Goal: Information Seeking & Learning: Learn about a topic

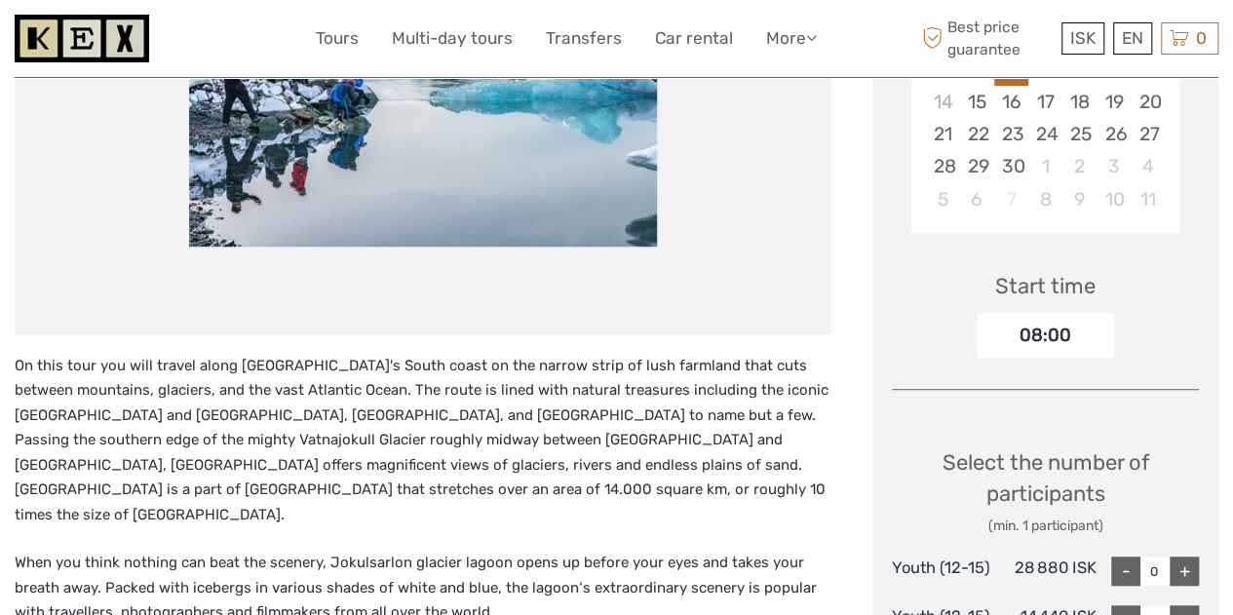
scroll to position [487, 0]
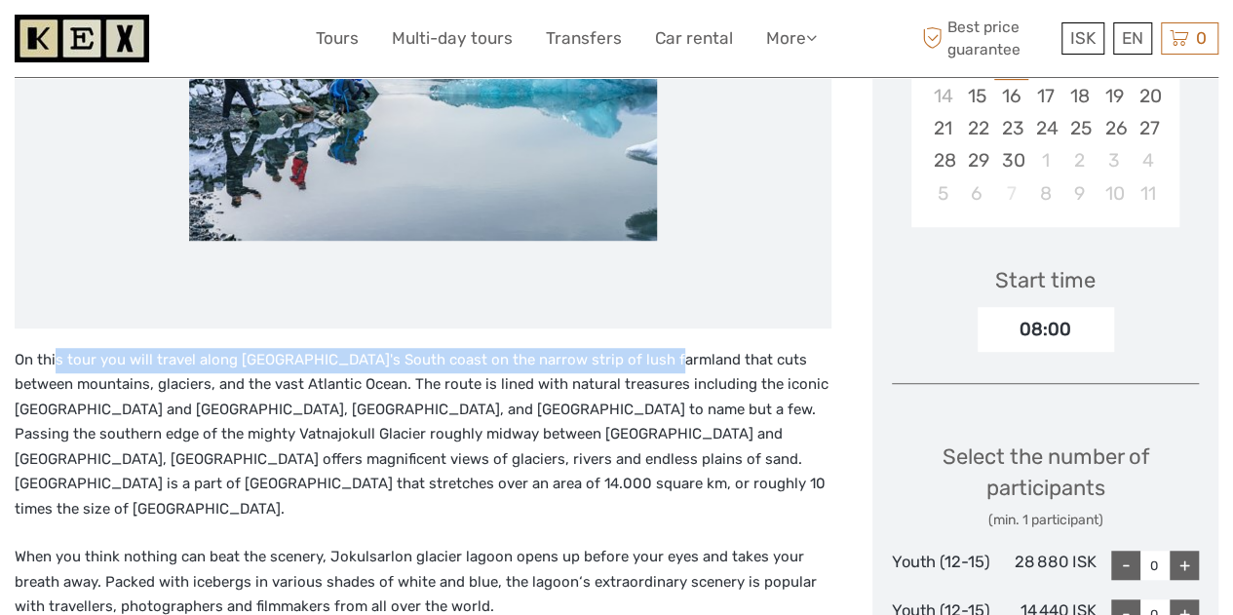
drag, startPoint x: 55, startPoint y: 363, endPoint x: 643, endPoint y: 371, distance: 588.6
click at [643, 371] on p "On this tour you will travel along [GEOGRAPHIC_DATA]'s South coast on the narro…" at bounding box center [423, 435] width 817 height 174
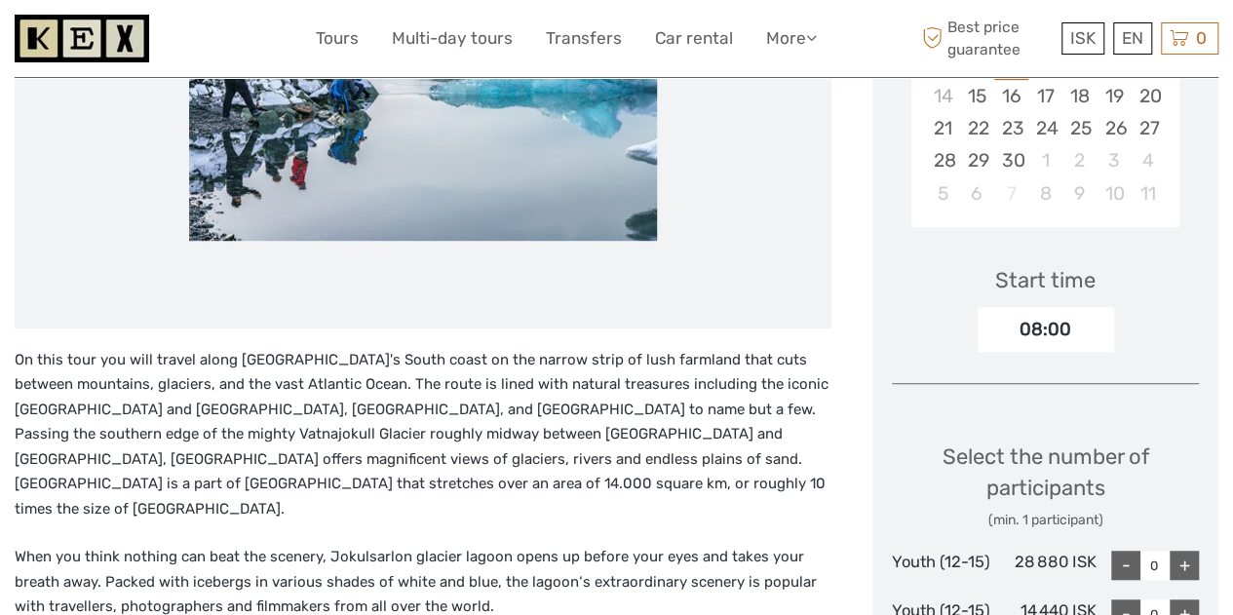
click at [512, 410] on p "On this tour you will travel along [GEOGRAPHIC_DATA]'s South coast on the narro…" at bounding box center [423, 435] width 817 height 174
drag, startPoint x: 405, startPoint y: 379, endPoint x: 685, endPoint y: 374, distance: 279.7
click at [685, 374] on p "On this tour you will travel along [GEOGRAPHIC_DATA]'s South coast on the narro…" at bounding box center [423, 435] width 817 height 174
click at [621, 476] on p "On this tour you will travel along [GEOGRAPHIC_DATA]'s South coast on the narro…" at bounding box center [423, 435] width 817 height 174
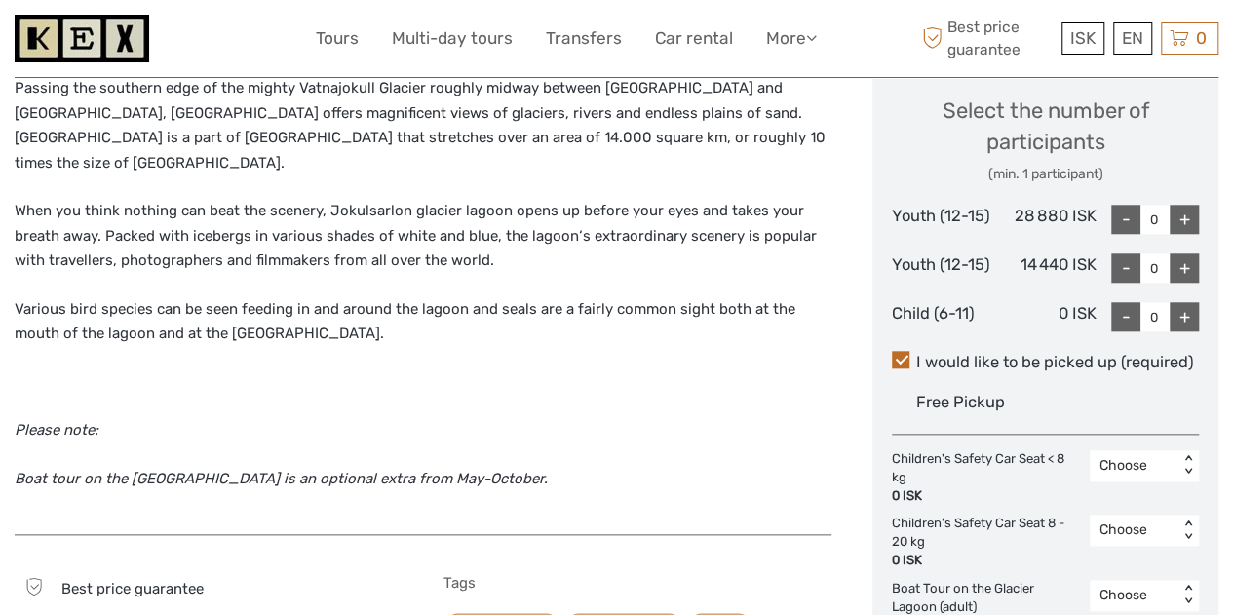
scroll to position [585, 0]
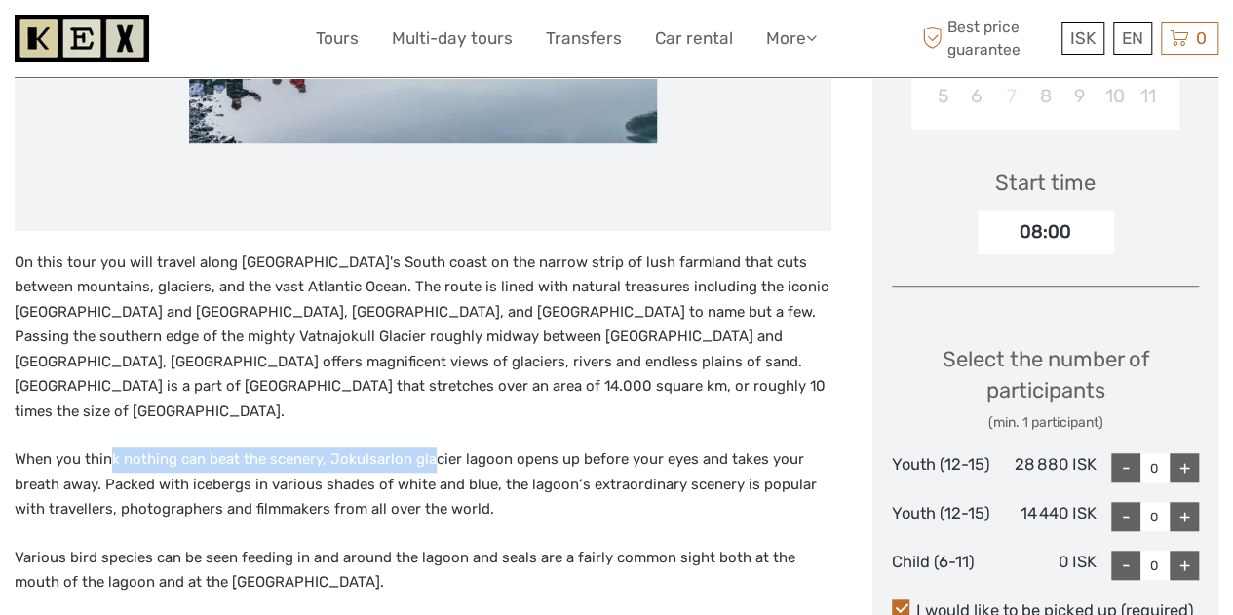
drag, startPoint x: 107, startPoint y: 458, endPoint x: 431, endPoint y: 471, distance: 323.7
click at [431, 471] on p "When you think nothing can beat the scenery, Jokulsarlon glacier lagoon opens u…" at bounding box center [423, 484] width 817 height 75
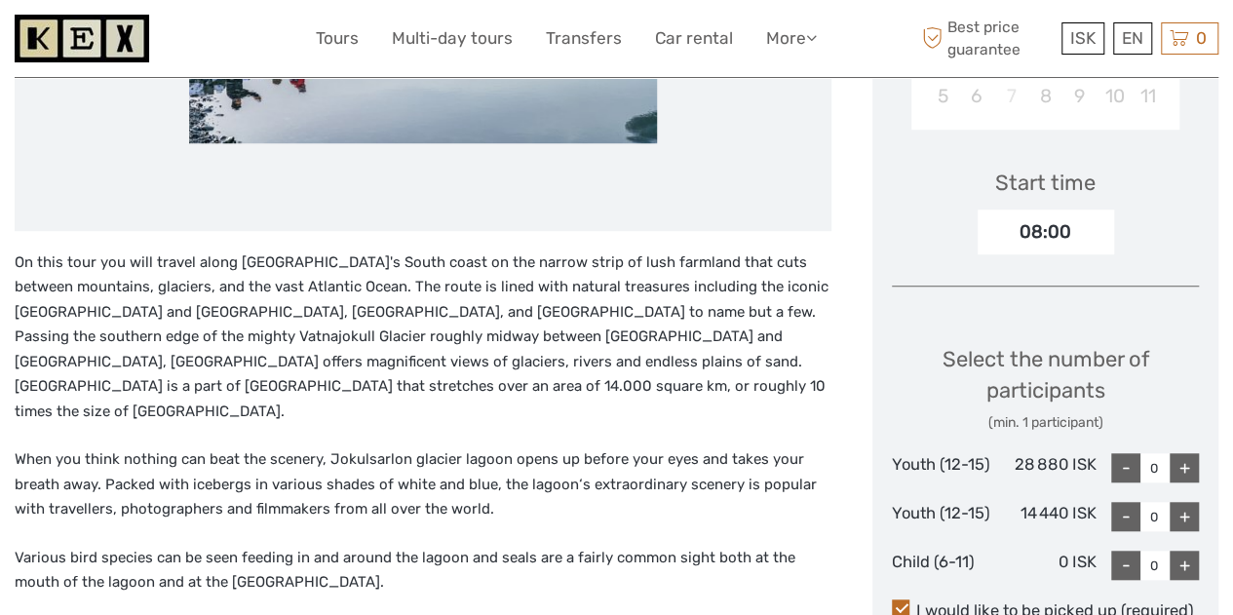
click at [409, 526] on div "On this tour you will travel along [GEOGRAPHIC_DATA]'s South coast on the narro…" at bounding box center [423, 506] width 817 height 513
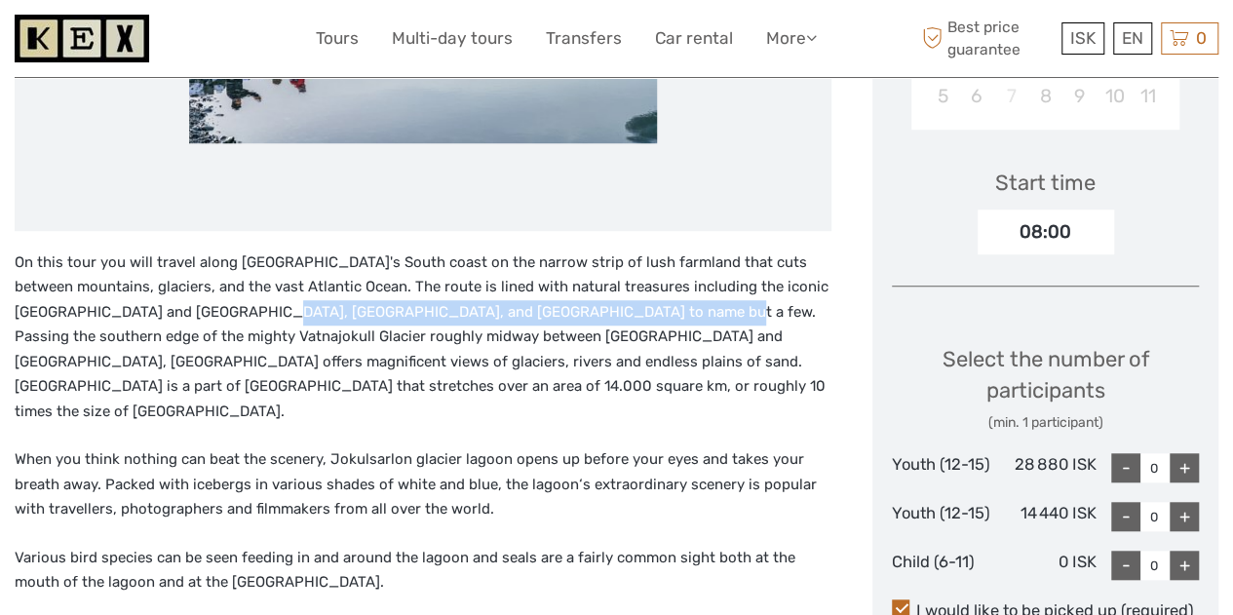
drag, startPoint x: 315, startPoint y: 315, endPoint x: 696, endPoint y: 316, distance: 381.0
click at [696, 316] on p "On this tour you will travel along [GEOGRAPHIC_DATA]'s South coast on the narro…" at bounding box center [423, 337] width 817 height 174
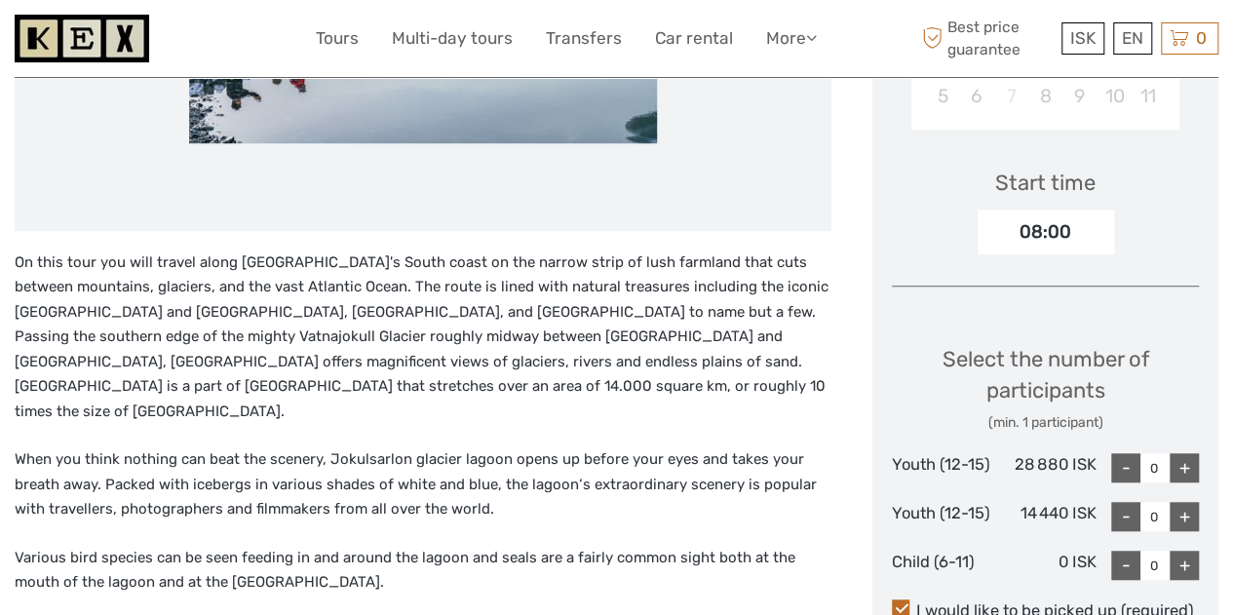
click at [439, 374] on p "On this tour you will travel along [GEOGRAPHIC_DATA]'s South coast on the narro…" at bounding box center [423, 337] width 817 height 174
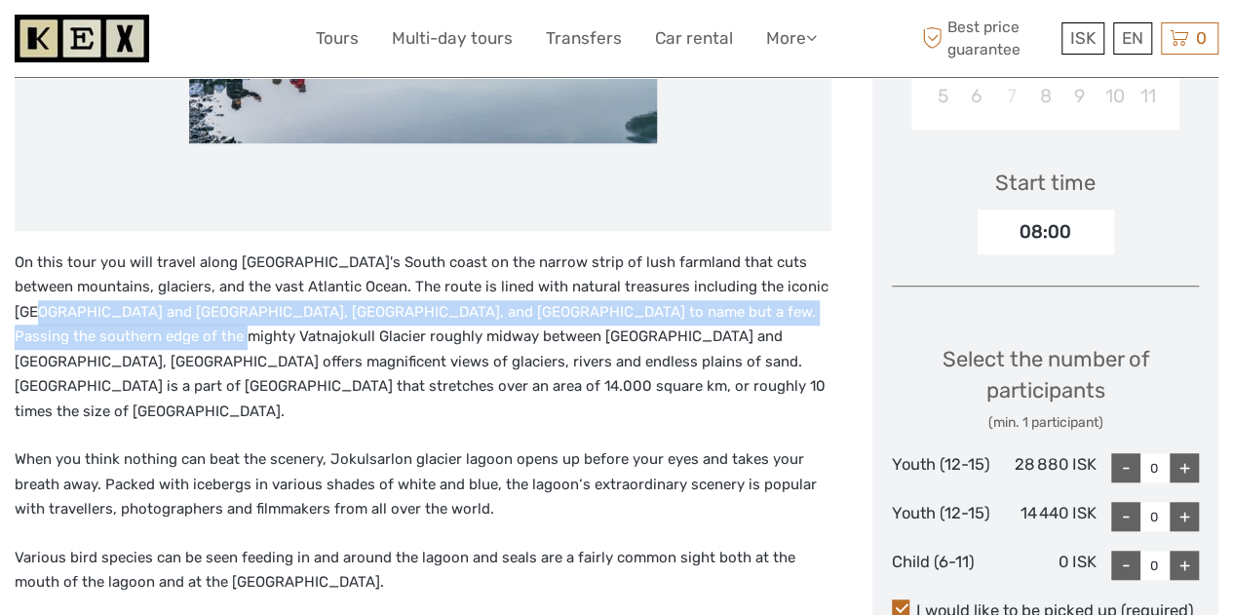
drag, startPoint x: 101, startPoint y: 323, endPoint x: 249, endPoint y: 325, distance: 148.1
click at [249, 325] on p "On this tour you will travel along [GEOGRAPHIC_DATA]'s South coast on the narro…" at bounding box center [423, 337] width 817 height 174
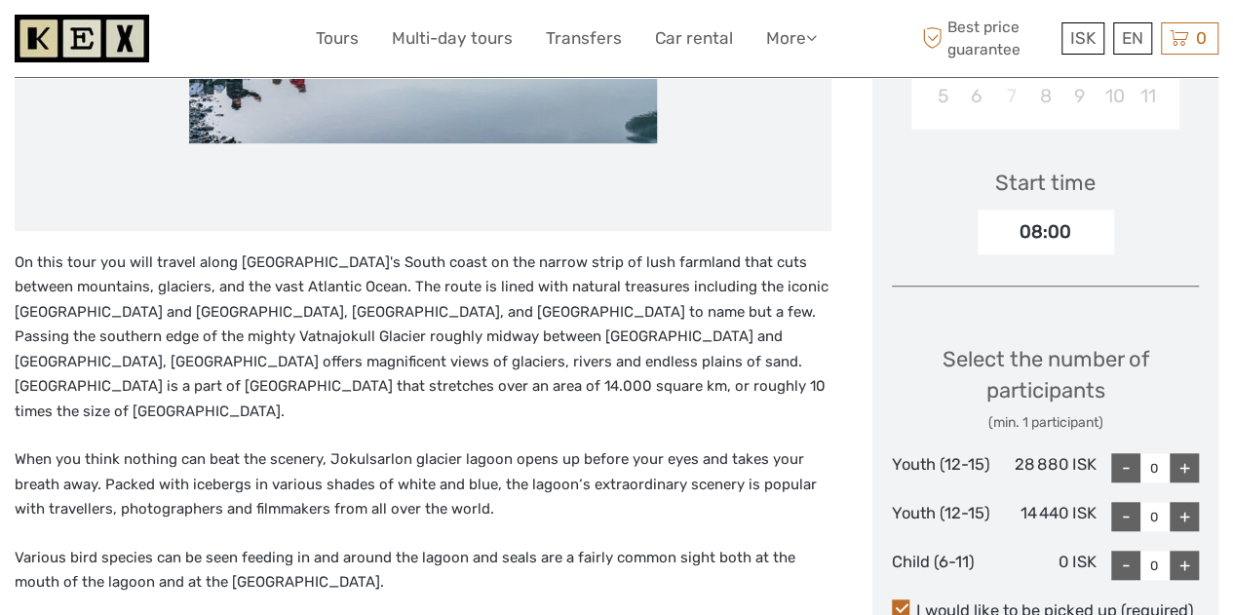
drag, startPoint x: 203, startPoint y: 364, endPoint x: 345, endPoint y: 414, distance: 150.7
click at [209, 366] on p "On this tour you will travel along [GEOGRAPHIC_DATA]'s South coast on the narro…" at bounding box center [423, 337] width 817 height 174
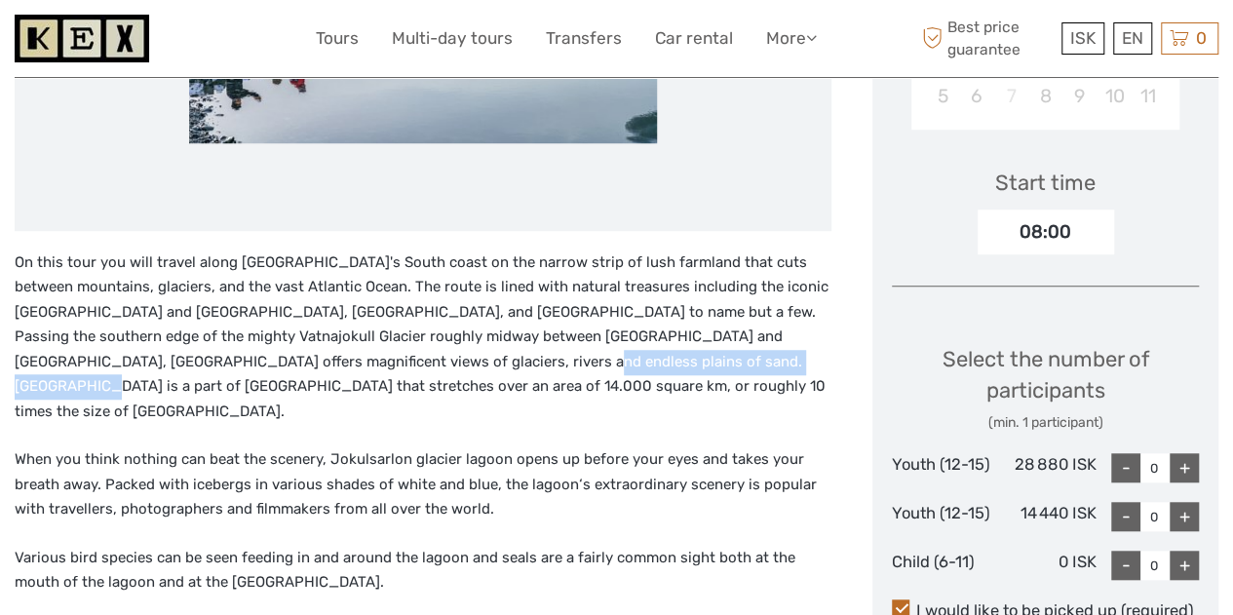
drag, startPoint x: 583, startPoint y: 352, endPoint x: 740, endPoint y: 352, distance: 156.9
click at [740, 352] on p "On this tour you will travel along [GEOGRAPHIC_DATA]'s South coast on the narro…" at bounding box center [423, 337] width 817 height 174
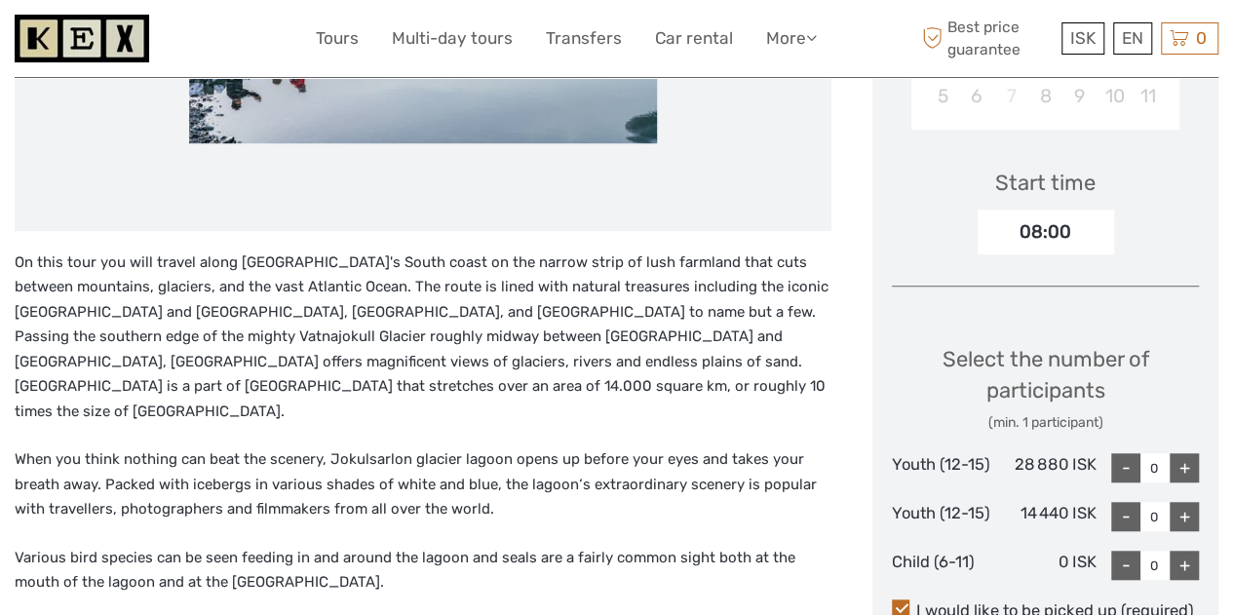
click at [91, 393] on p "On this tour you will travel along [GEOGRAPHIC_DATA]'s South coast on the narro…" at bounding box center [423, 337] width 817 height 174
drag, startPoint x: 41, startPoint y: 370, endPoint x: 403, endPoint y: 402, distance: 363.9
click at [403, 402] on p "On this tour you will travel along [GEOGRAPHIC_DATA]'s South coast on the narro…" at bounding box center [423, 337] width 817 height 174
click at [357, 426] on div "On this tour you will travel along [GEOGRAPHIC_DATA]'s South coast on the narro…" at bounding box center [423, 506] width 817 height 513
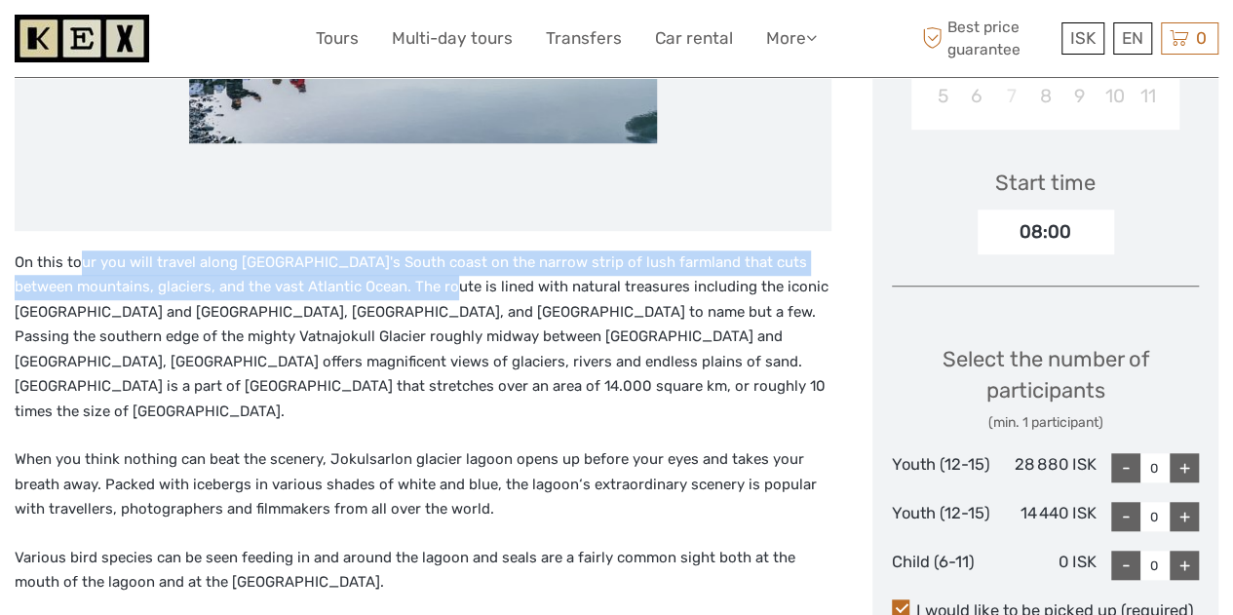
drag, startPoint x: 77, startPoint y: 270, endPoint x: 443, endPoint y: 293, distance: 367.1
click at [443, 293] on p "On this tour you will travel along [GEOGRAPHIC_DATA]'s South coast on the narro…" at bounding box center [423, 337] width 817 height 174
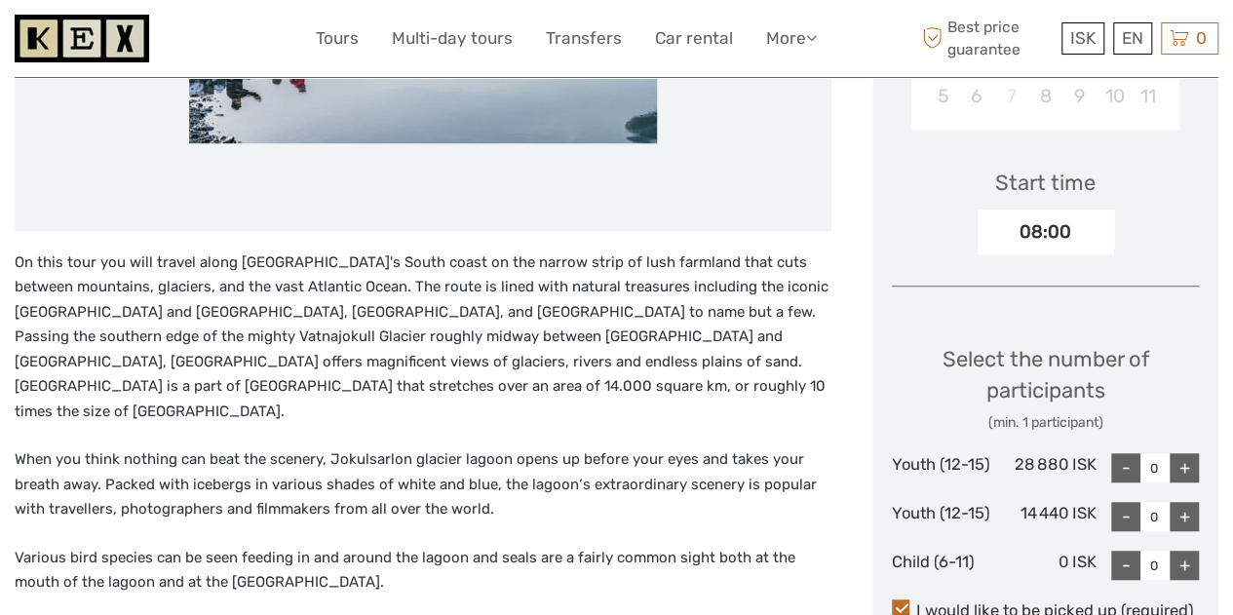
click at [345, 331] on p "On this tour you will travel along [GEOGRAPHIC_DATA]'s South coast on the narro…" at bounding box center [423, 337] width 817 height 174
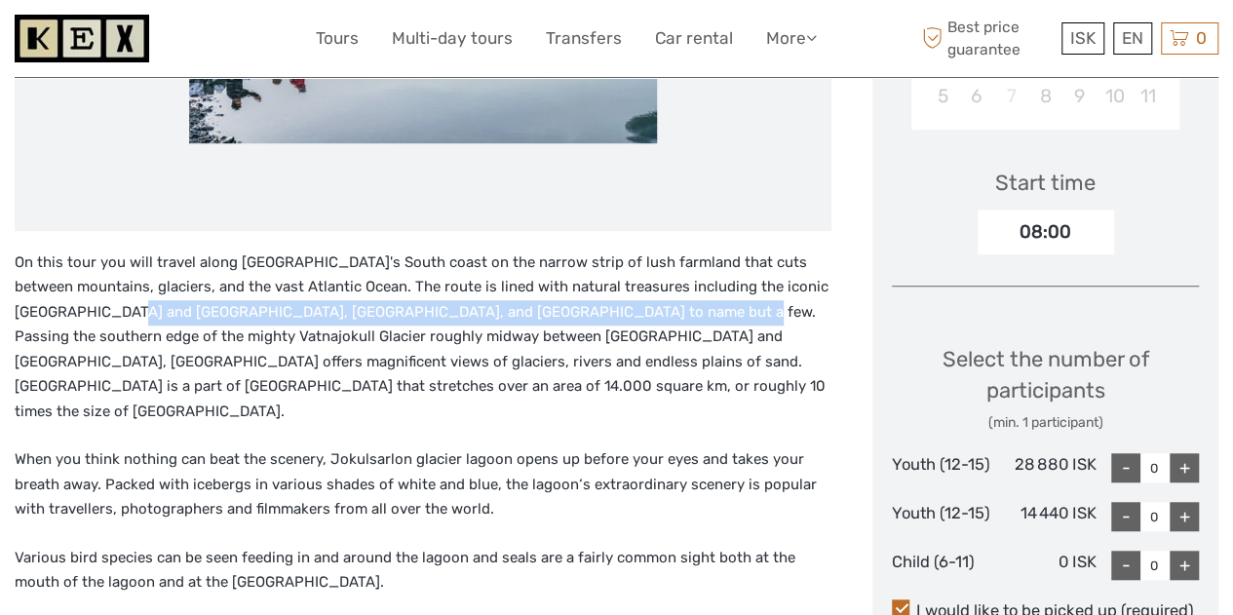
drag, startPoint x: 192, startPoint y: 322, endPoint x: 711, endPoint y: 309, distance: 519.5
click at [711, 309] on p "On this tour you will travel along [GEOGRAPHIC_DATA]'s South coast on the narro…" at bounding box center [423, 337] width 817 height 174
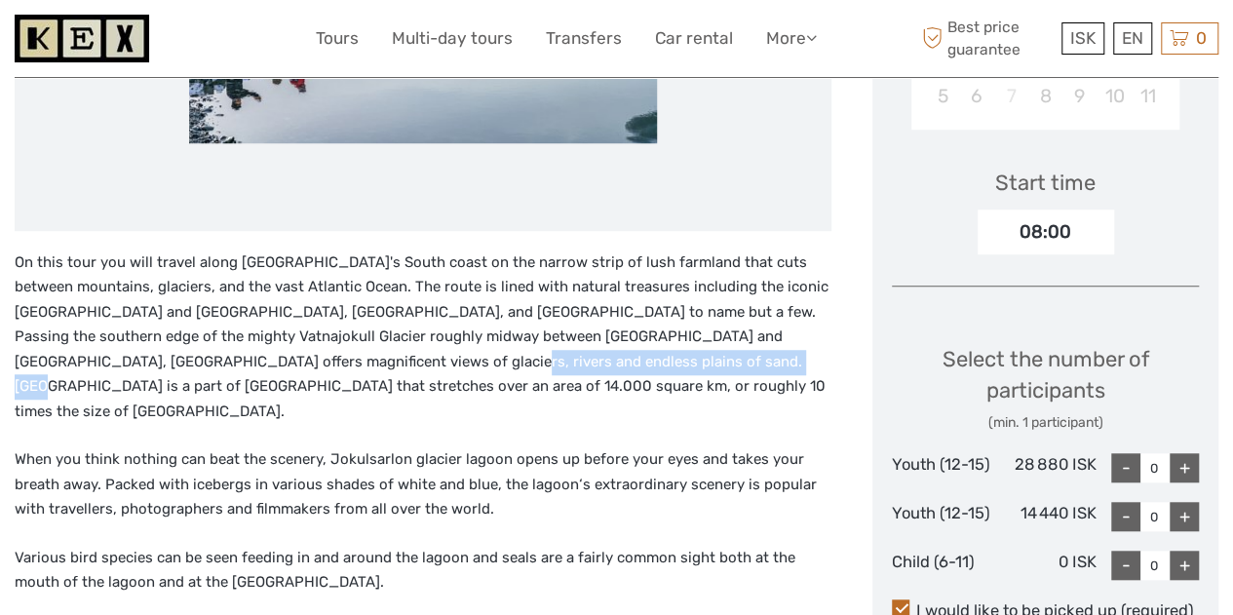
drag, startPoint x: 688, startPoint y: 350, endPoint x: 411, endPoint y: 366, distance: 277.2
click at [411, 366] on p "On this tour you will travel along [GEOGRAPHIC_DATA]'s South coast on the narro…" at bounding box center [423, 337] width 817 height 174
click at [404, 398] on p "On this tour you will travel along [GEOGRAPHIC_DATA]'s South coast on the narro…" at bounding box center [423, 337] width 817 height 174
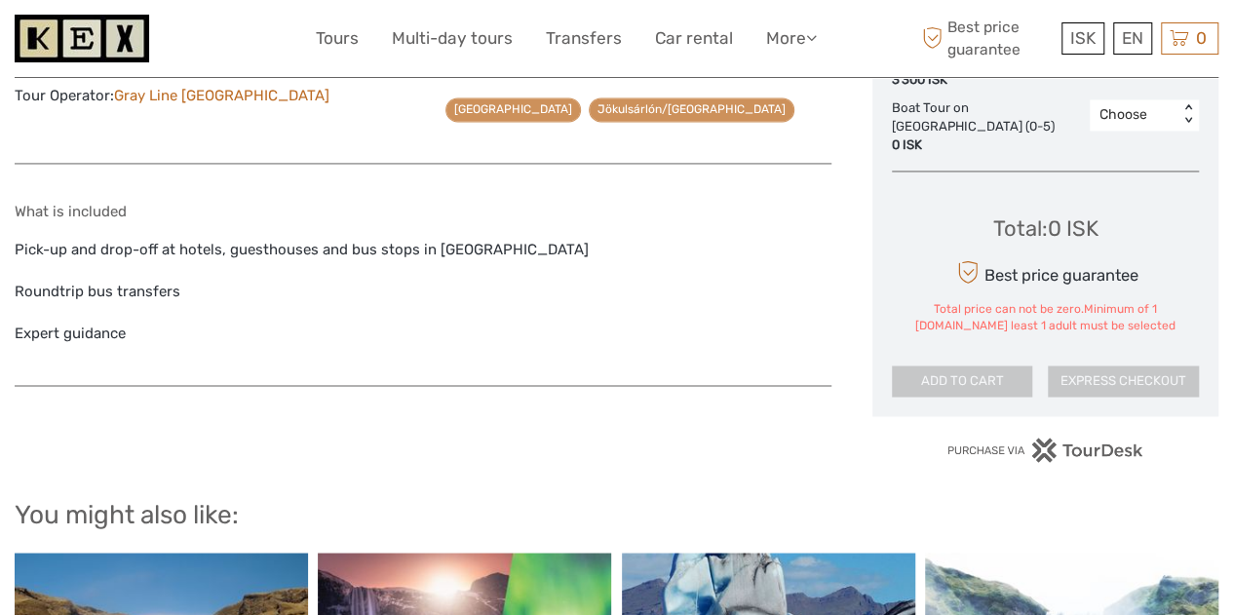
scroll to position [682, 0]
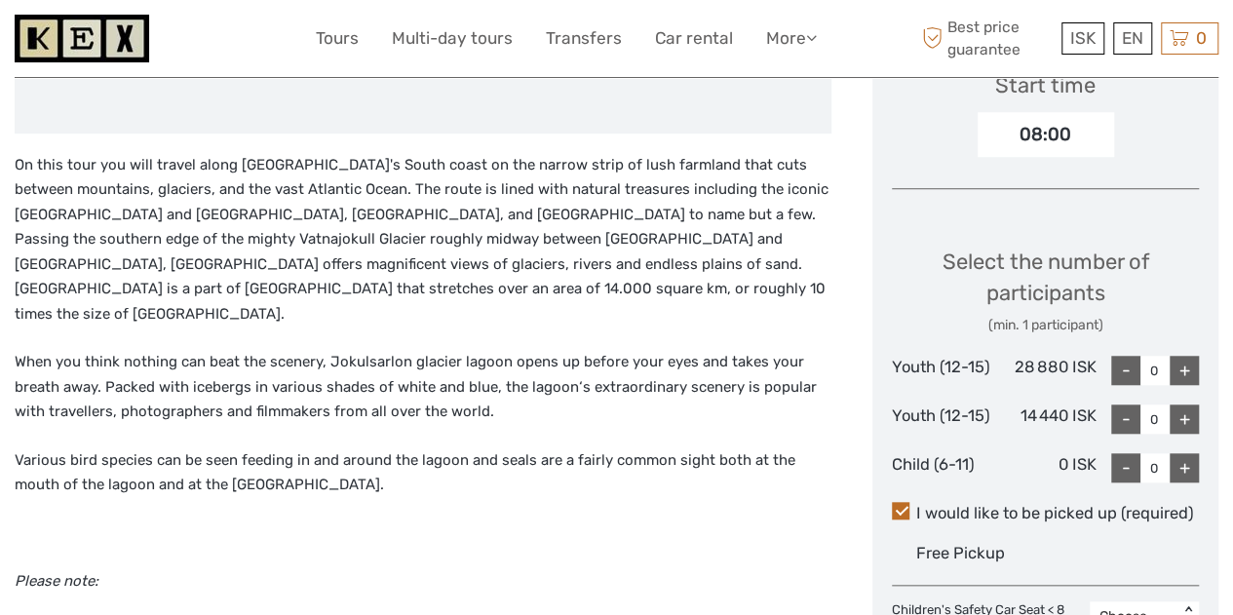
click at [527, 275] on p "On this tour you will travel along [GEOGRAPHIC_DATA]'s South coast on the narro…" at bounding box center [423, 240] width 817 height 174
drag, startPoint x: 479, startPoint y: 217, endPoint x: 548, endPoint y: 215, distance: 68.2
click at [546, 215] on p "On this tour you will travel along [GEOGRAPHIC_DATA]'s South coast on the narro…" at bounding box center [423, 240] width 817 height 174
drag, startPoint x: 524, startPoint y: 236, endPoint x: 754, endPoint y: 245, distance: 230.1
click at [754, 245] on p "On this tour you will travel along [GEOGRAPHIC_DATA]'s South coast on the narro…" at bounding box center [423, 240] width 817 height 174
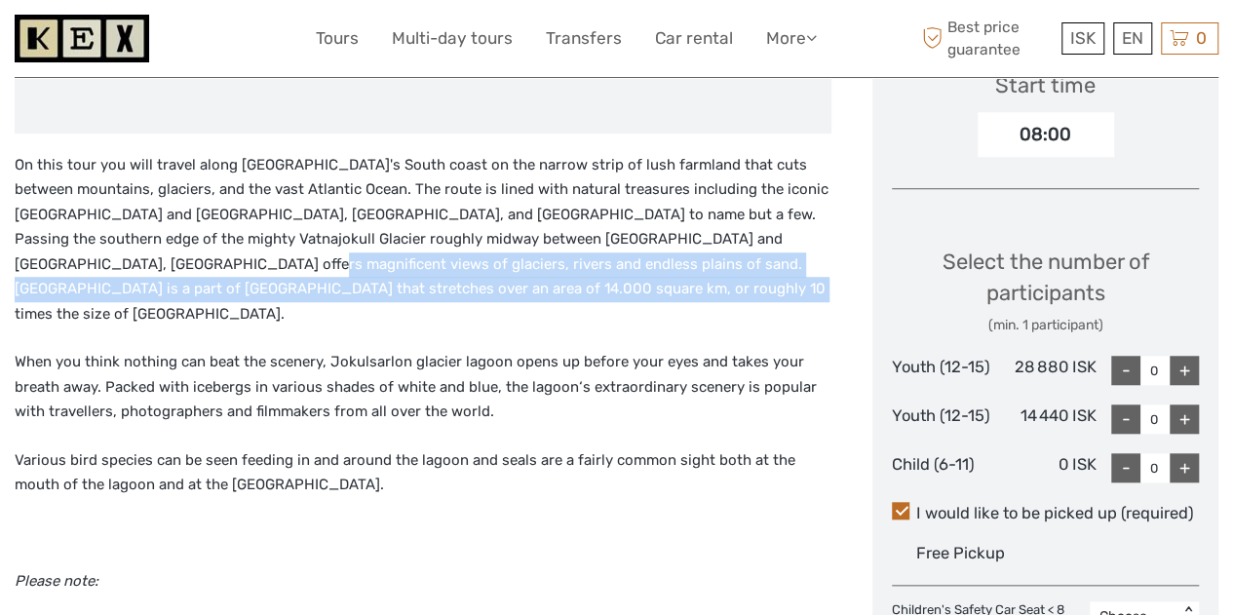
drag, startPoint x: 207, startPoint y: 273, endPoint x: 596, endPoint y: 283, distance: 389.9
click at [596, 283] on p "On this tour you will travel along [GEOGRAPHIC_DATA]'s South coast on the narro…" at bounding box center [423, 240] width 817 height 174
click at [587, 289] on p "On this tour you will travel along [GEOGRAPHIC_DATA]'s South coast on the narro…" at bounding box center [423, 240] width 817 height 174
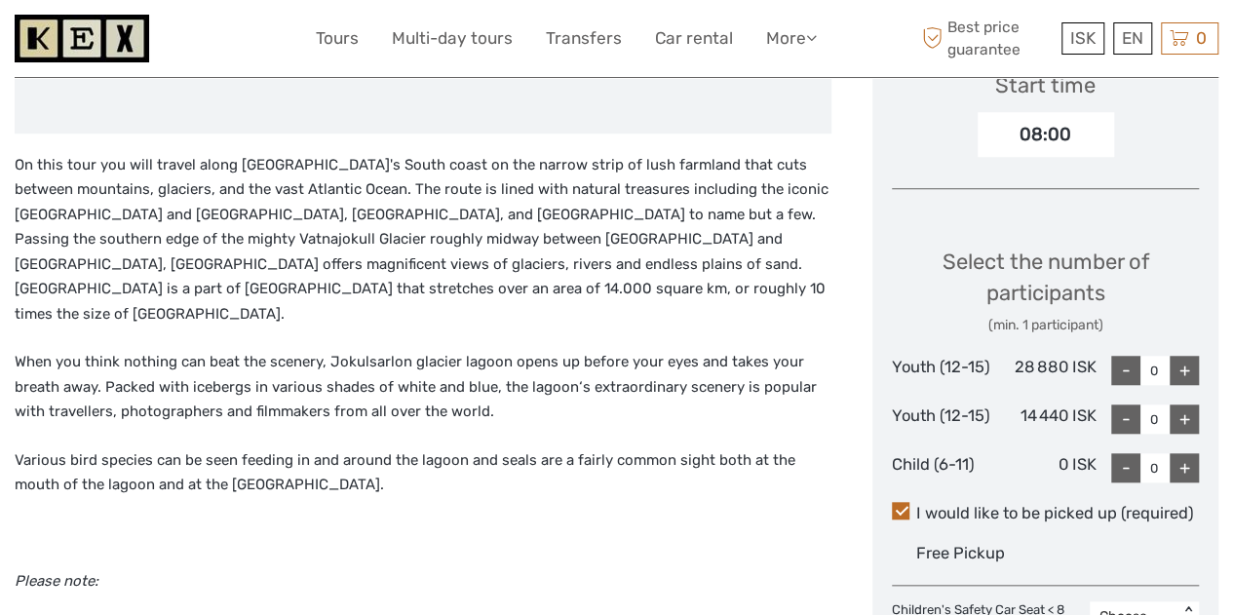
click at [563, 312] on p "On this tour you will travel along [GEOGRAPHIC_DATA]'s South coast on the narro…" at bounding box center [423, 240] width 817 height 174
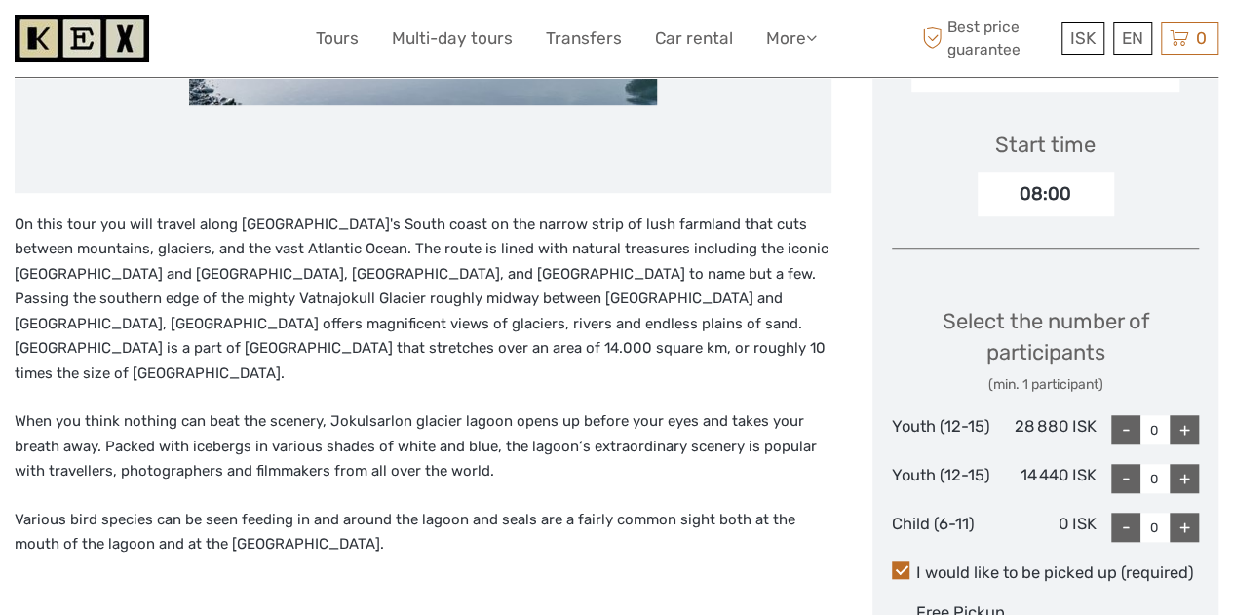
scroll to position [585, 0]
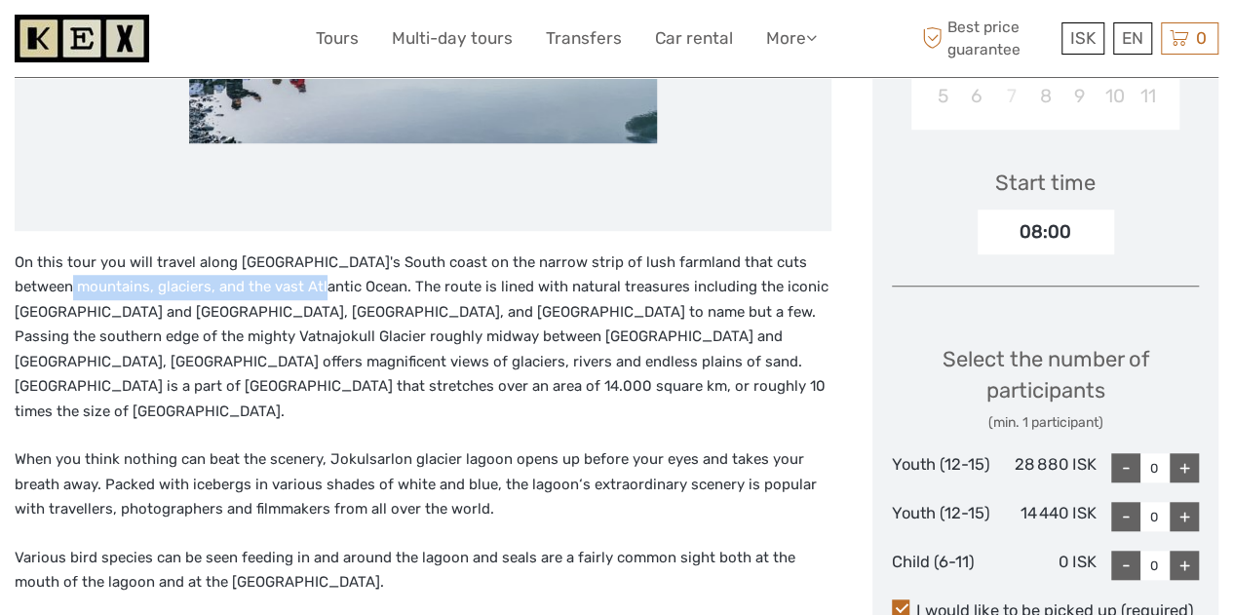
drag, startPoint x: 85, startPoint y: 285, endPoint x: 333, endPoint y: 293, distance: 248.6
click at [333, 293] on p "On this tour you will travel along [GEOGRAPHIC_DATA]'s South coast on the narro…" at bounding box center [423, 337] width 817 height 174
click at [399, 340] on p "On this tour you will travel along [GEOGRAPHIC_DATA]'s South coast on the narro…" at bounding box center [423, 337] width 817 height 174
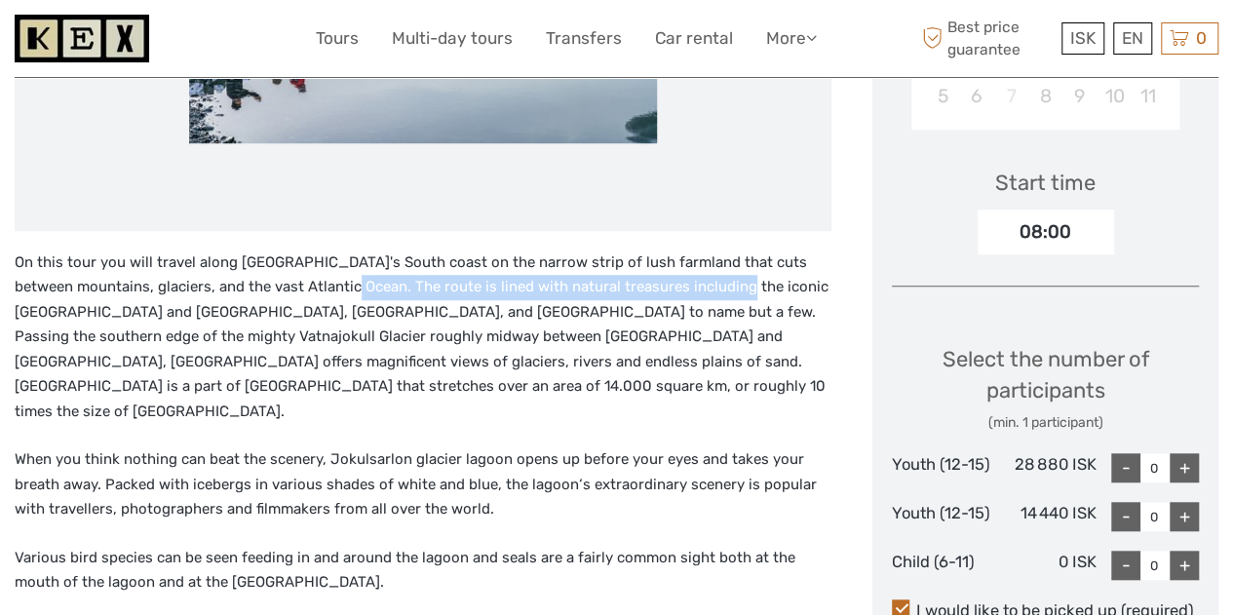
drag, startPoint x: 364, startPoint y: 295, endPoint x: 748, endPoint y: 295, distance: 383.9
click at [748, 295] on p "On this tour you will travel along [GEOGRAPHIC_DATA]'s South coast on the narro…" at bounding box center [423, 337] width 817 height 174
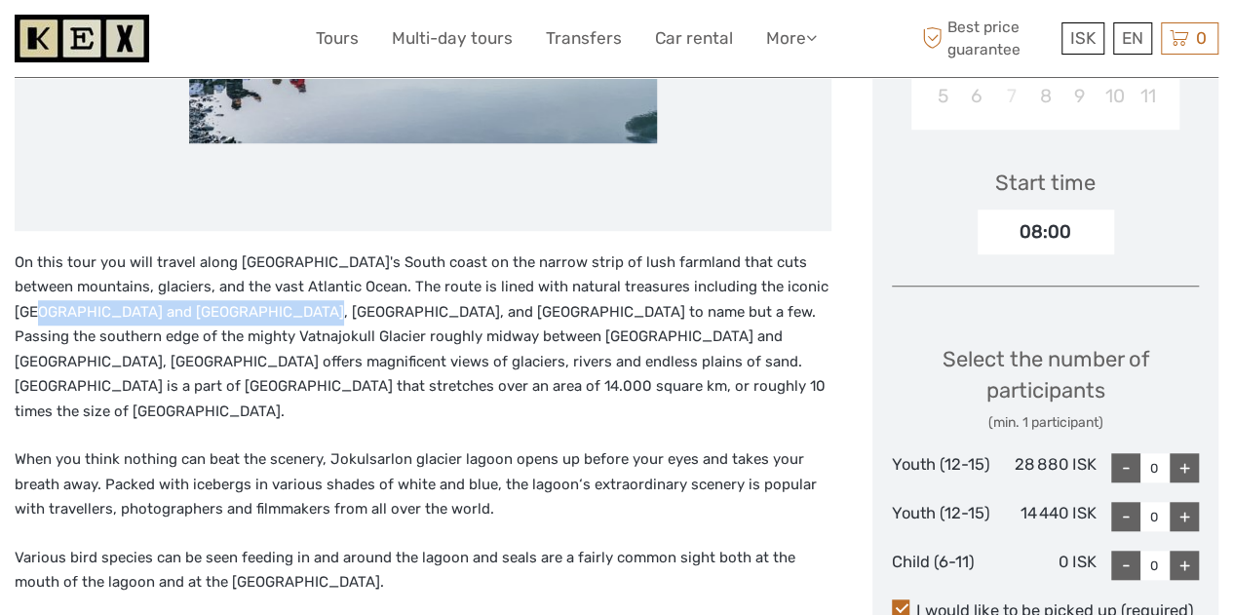
drag, startPoint x: 107, startPoint y: 303, endPoint x: 349, endPoint y: 317, distance: 242.0
click at [349, 317] on p "On this tour you will travel along [GEOGRAPHIC_DATA]'s South coast on the narro…" at bounding box center [423, 337] width 817 height 174
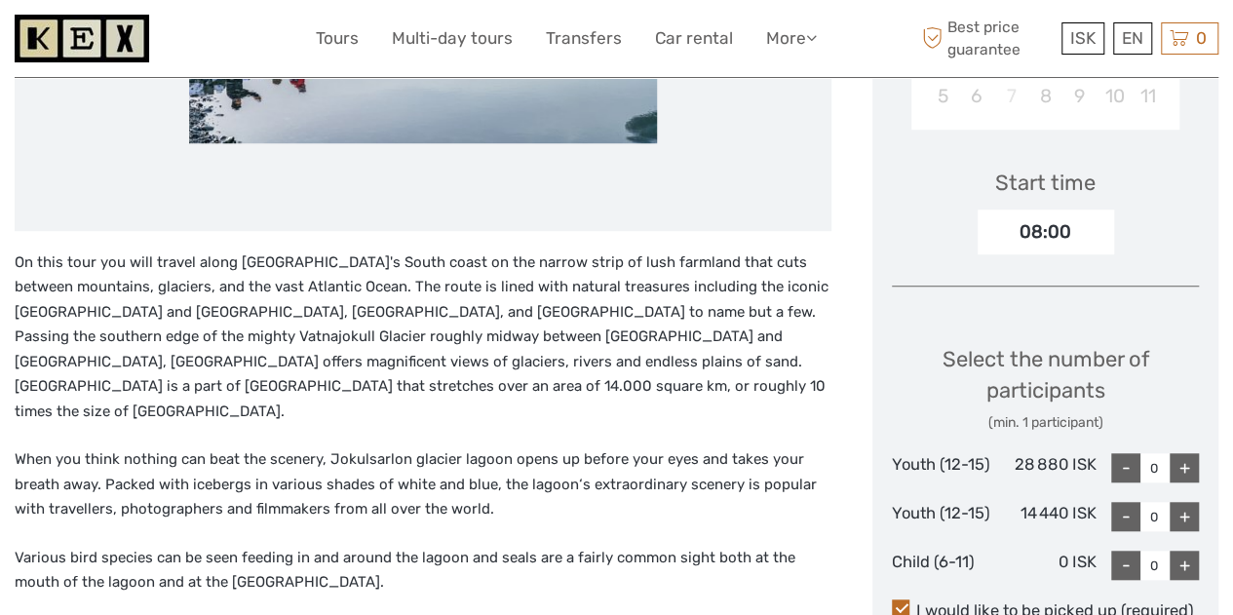
click at [351, 352] on p "On this tour you will travel along [GEOGRAPHIC_DATA]'s South coast on the narro…" at bounding box center [423, 337] width 817 height 174
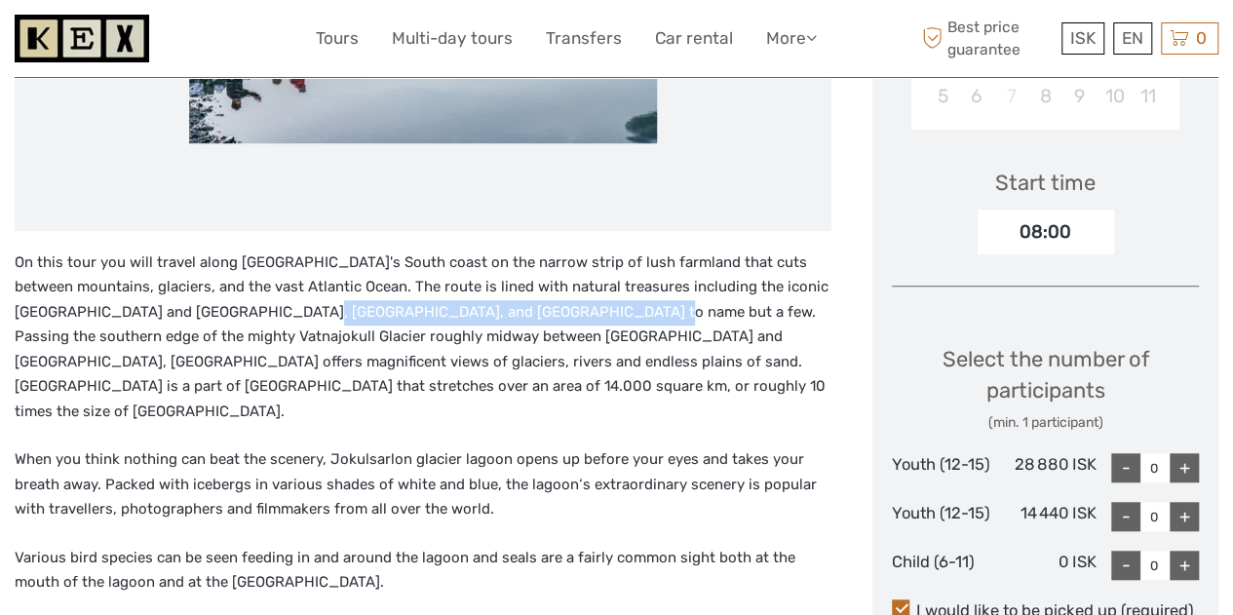
drag, startPoint x: 495, startPoint y: 301, endPoint x: 575, endPoint y: 339, distance: 88.5
click at [629, 303] on p "On this tour you will travel along [GEOGRAPHIC_DATA]'s South coast on the narro…" at bounding box center [423, 337] width 817 height 174
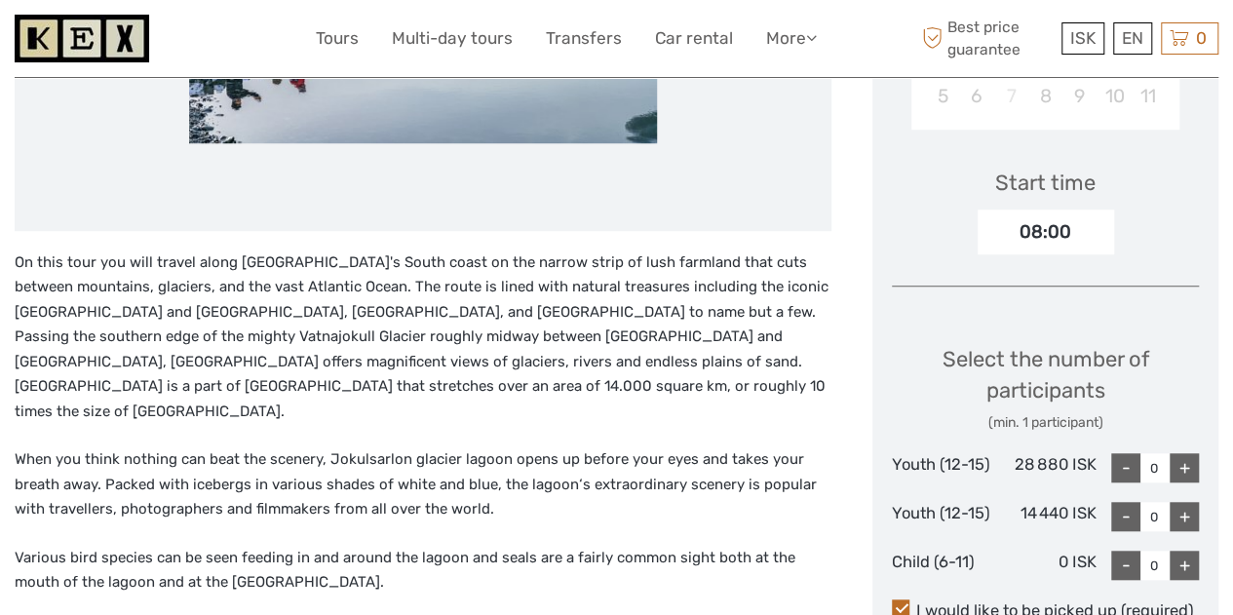
click at [558, 343] on p "On this tour you will travel along [GEOGRAPHIC_DATA]'s South coast on the narro…" at bounding box center [423, 337] width 817 height 174
drag, startPoint x: 172, startPoint y: 340, endPoint x: 187, endPoint y: 340, distance: 14.6
click at [187, 340] on p "On this tour you will travel along [GEOGRAPHIC_DATA]'s South coast on the narro…" at bounding box center [423, 337] width 817 height 174
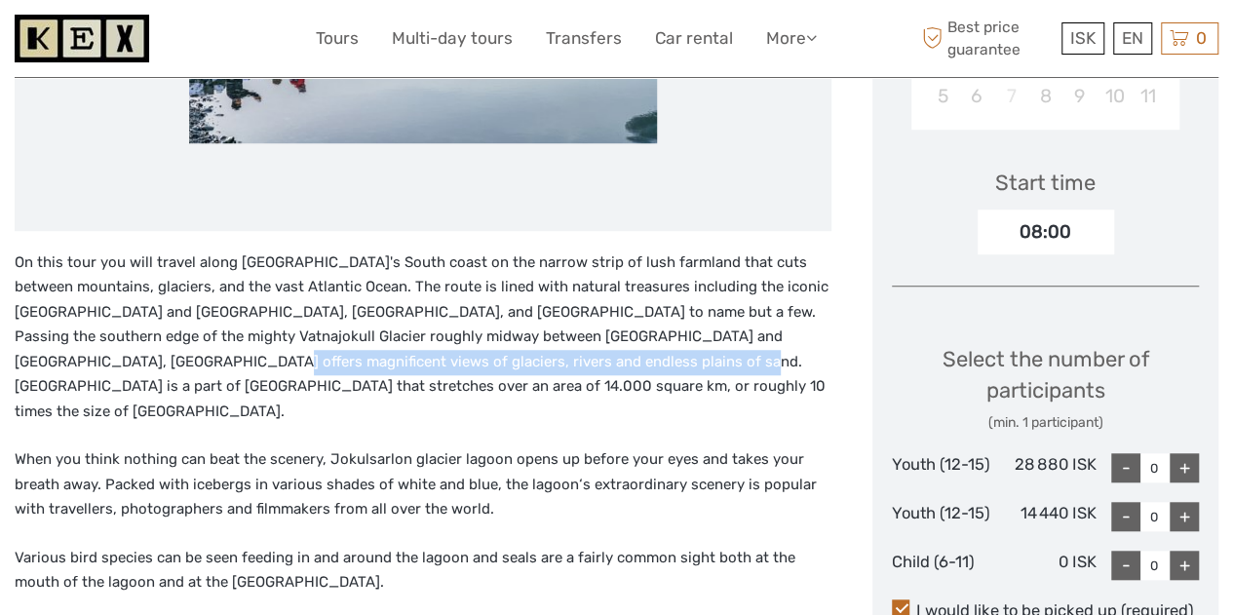
drag, startPoint x: 170, startPoint y: 353, endPoint x: 632, endPoint y: 371, distance: 463.2
click at [632, 371] on p "On this tour you will travel along [GEOGRAPHIC_DATA]'s South coast on the narro…" at bounding box center [423, 337] width 817 height 174
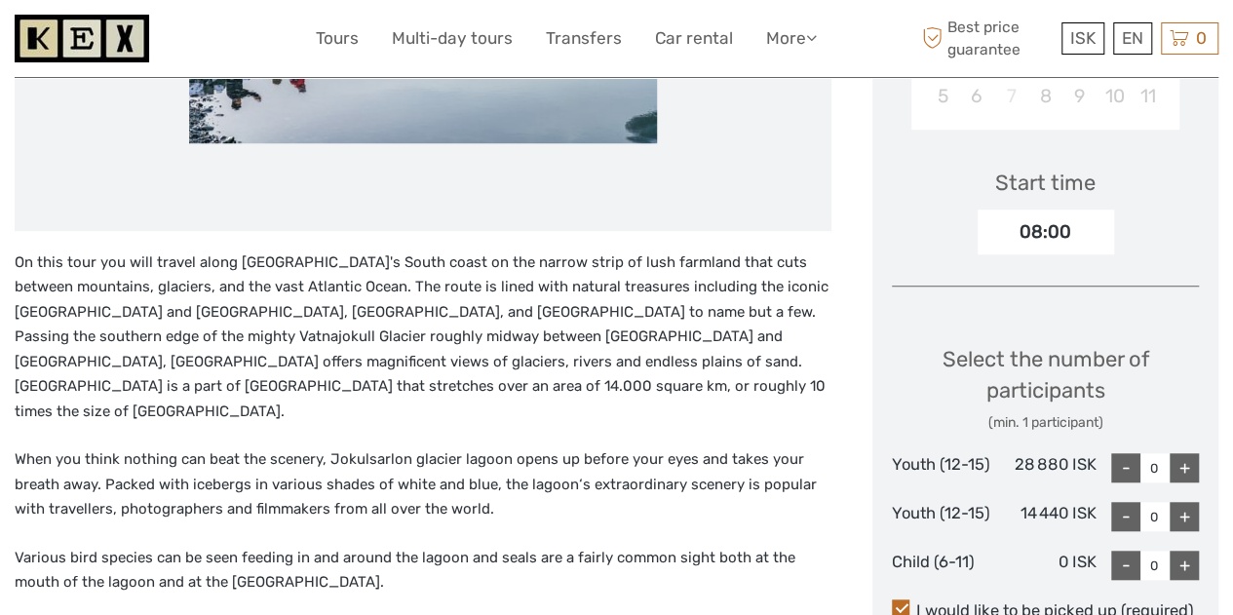
click at [323, 405] on p "On this tour you will travel along [GEOGRAPHIC_DATA]'s South coast on the narro…" at bounding box center [423, 337] width 817 height 174
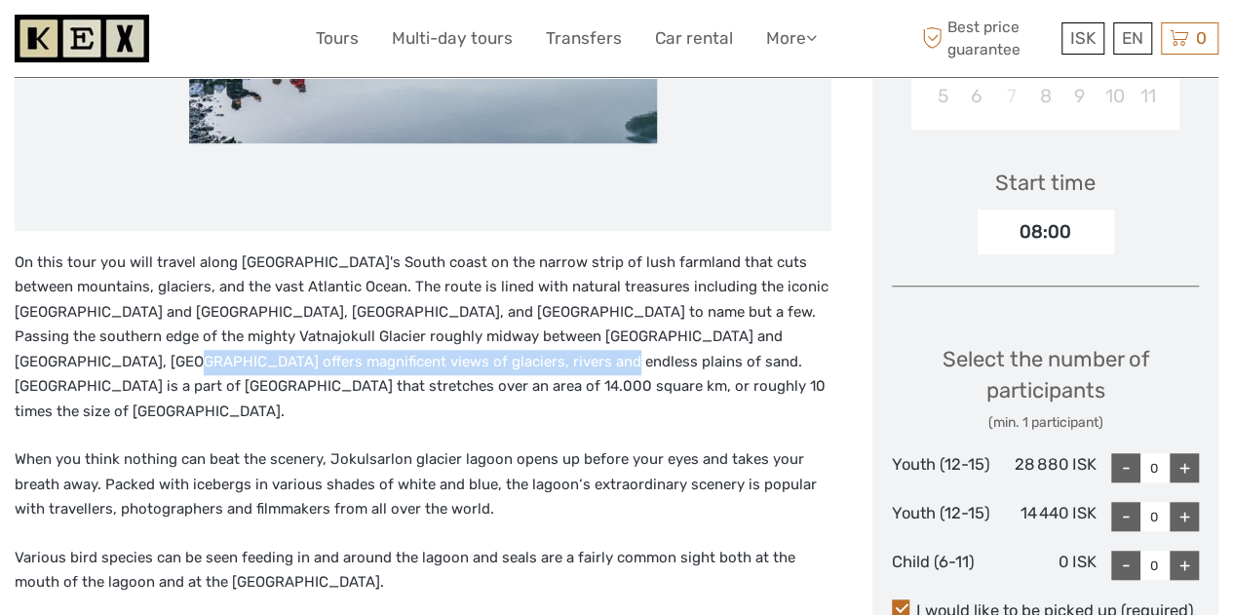
drag, startPoint x: 220, startPoint y: 350, endPoint x: 502, endPoint y: 357, distance: 281.7
click at [502, 356] on p "On this tour you will travel along [GEOGRAPHIC_DATA]'s South coast on the narro…" at bounding box center [423, 337] width 817 height 174
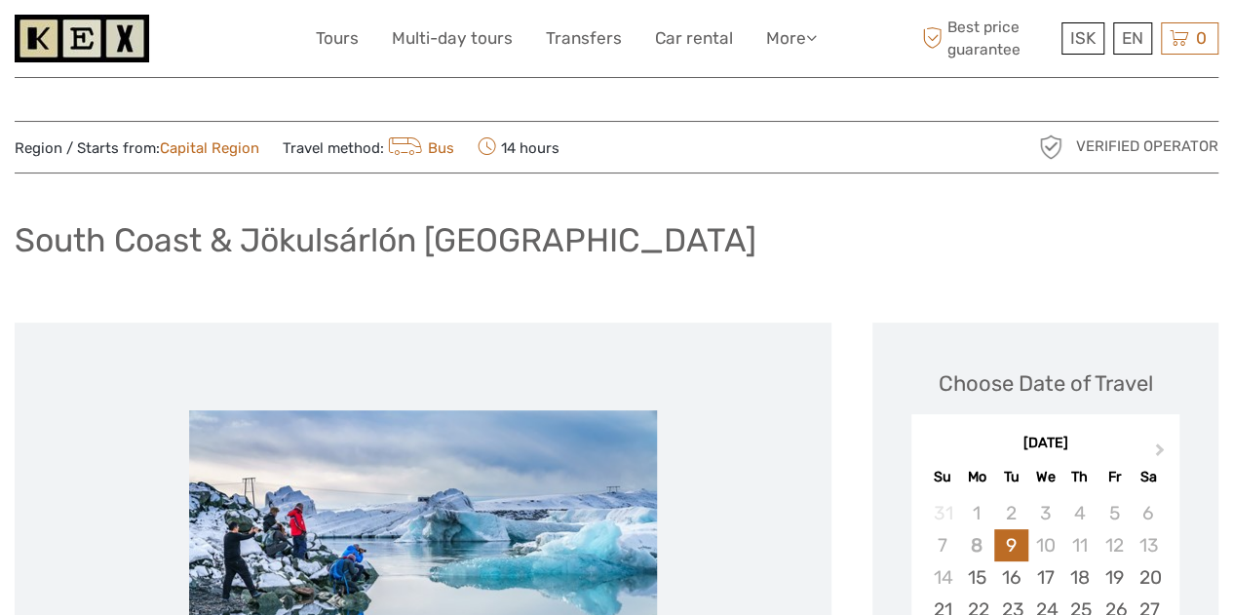
scroll to position [0, 0]
